Goal: Find specific page/section: Find specific page/section

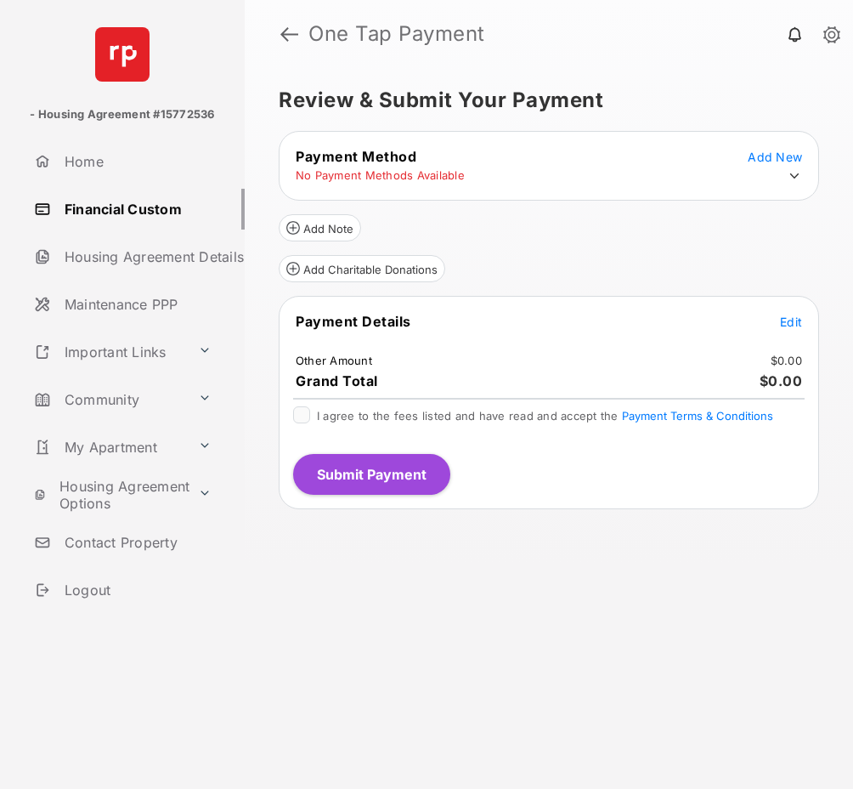
click at [710, 250] on div "Add Charitable Donations" at bounding box center [549, 261] width 541 height 41
click at [293, 33] on link at bounding box center [289, 34] width 18 height 41
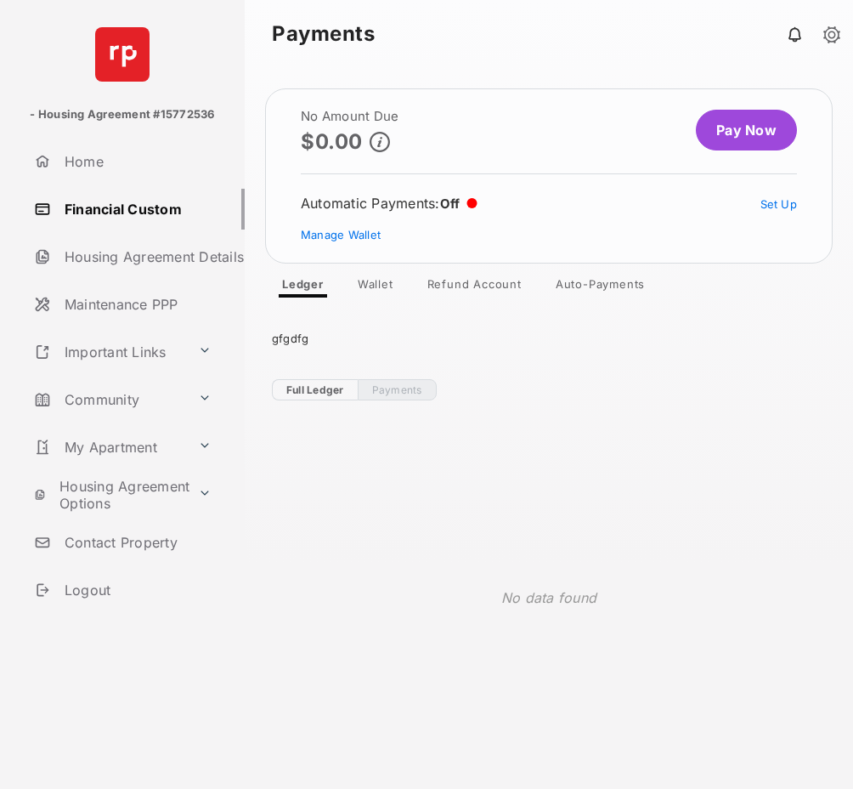
click at [680, 388] on ul "Full Ledger Payments" at bounding box center [549, 389] width 554 height 21
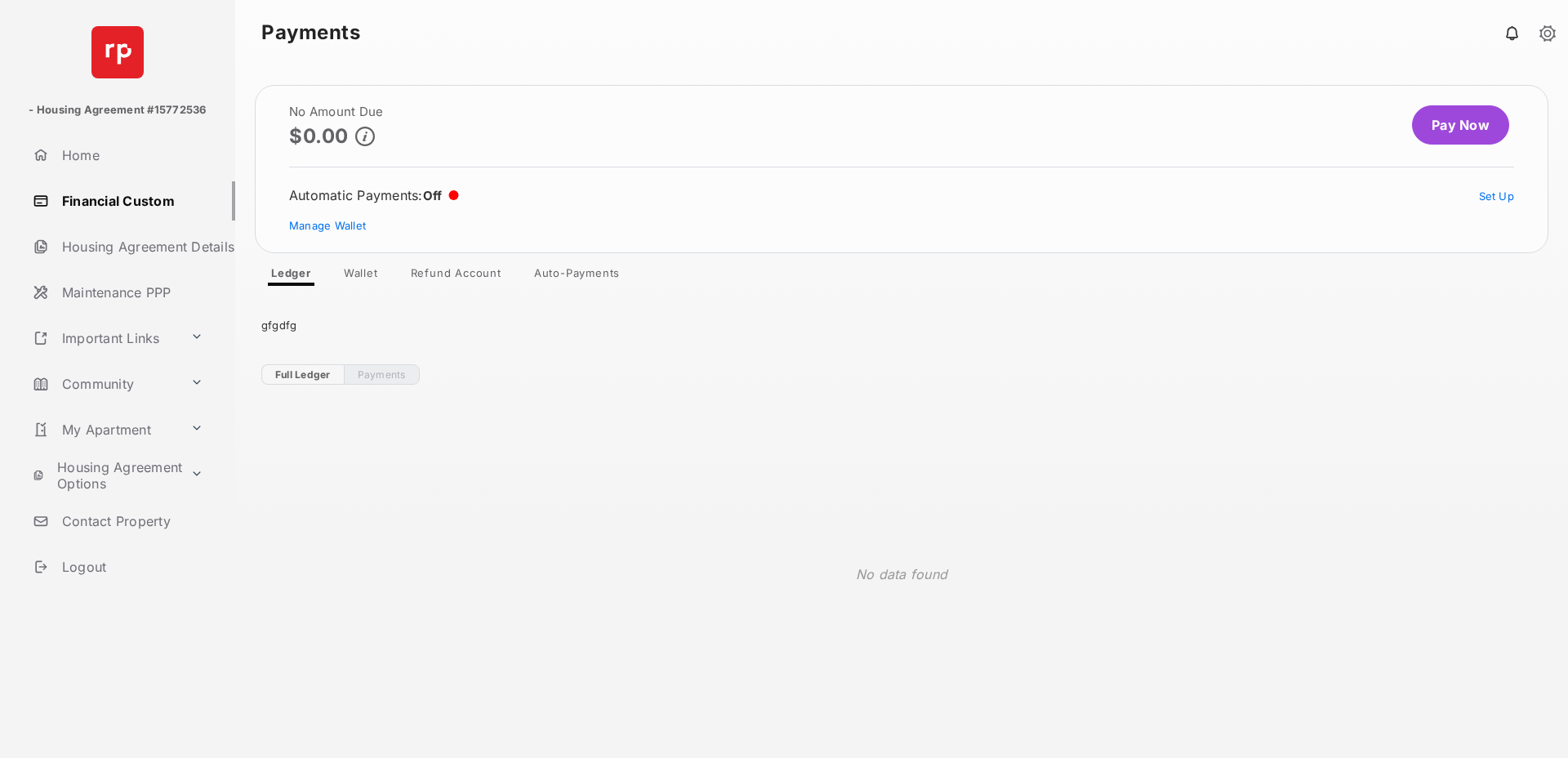
click at [768, 359] on div "gfgdfg Full Ledger Payments No data found" at bounding box center [901, 534] width 1333 height 498
click at [768, 41] on h1 "Payments" at bounding box center [901, 33] width 1281 height 19
click at [768, 48] on header "Payments" at bounding box center [901, 33] width 1333 height 65
click at [768, 47] on header "Payments" at bounding box center [901, 33] width 1333 height 65
click at [768, 59] on header "Payments" at bounding box center [901, 33] width 1333 height 65
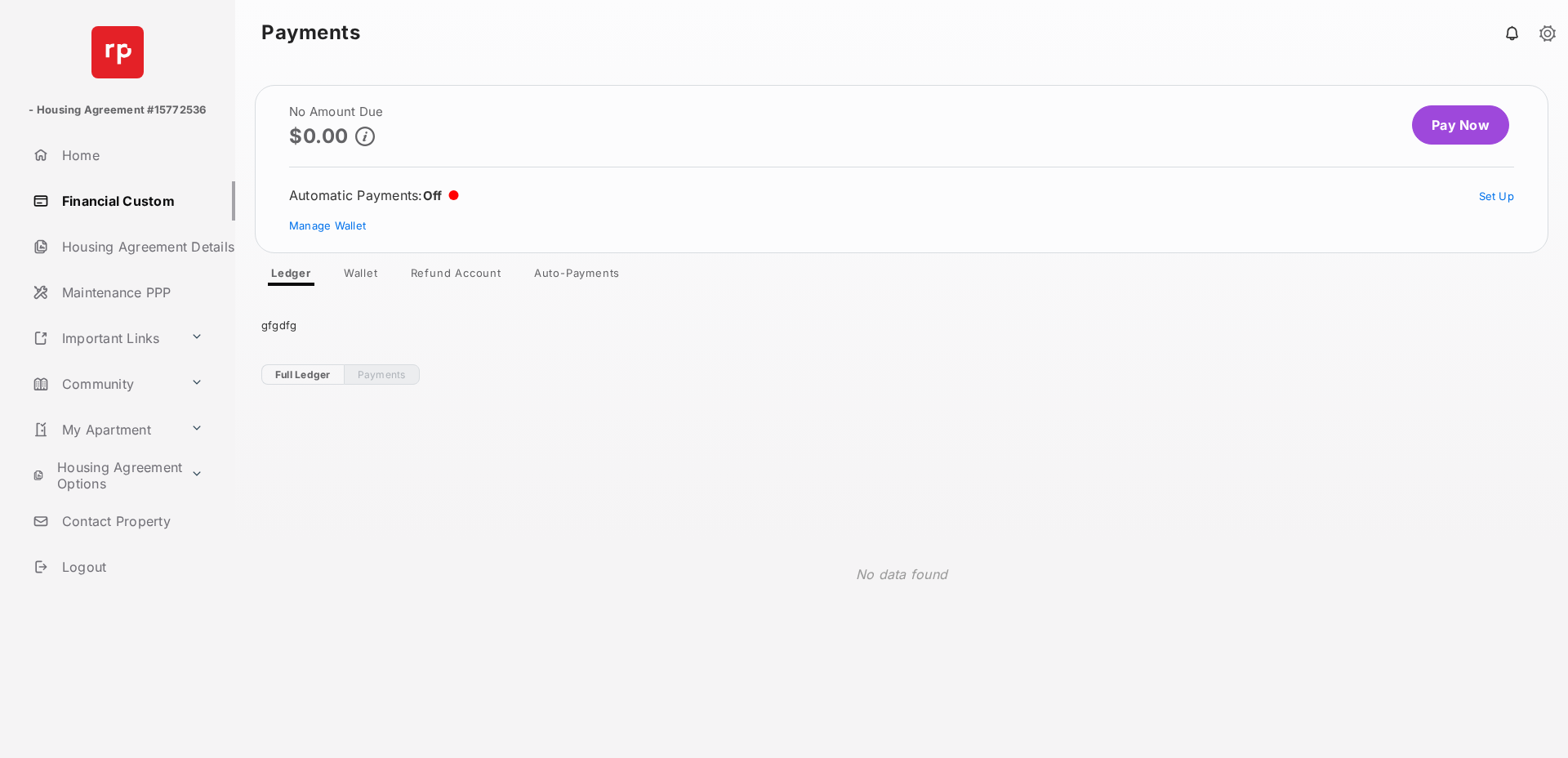
click at [659, 23] on h1 "Payments" at bounding box center [901, 33] width 1281 height 19
